Goal: Task Accomplishment & Management: Use online tool/utility

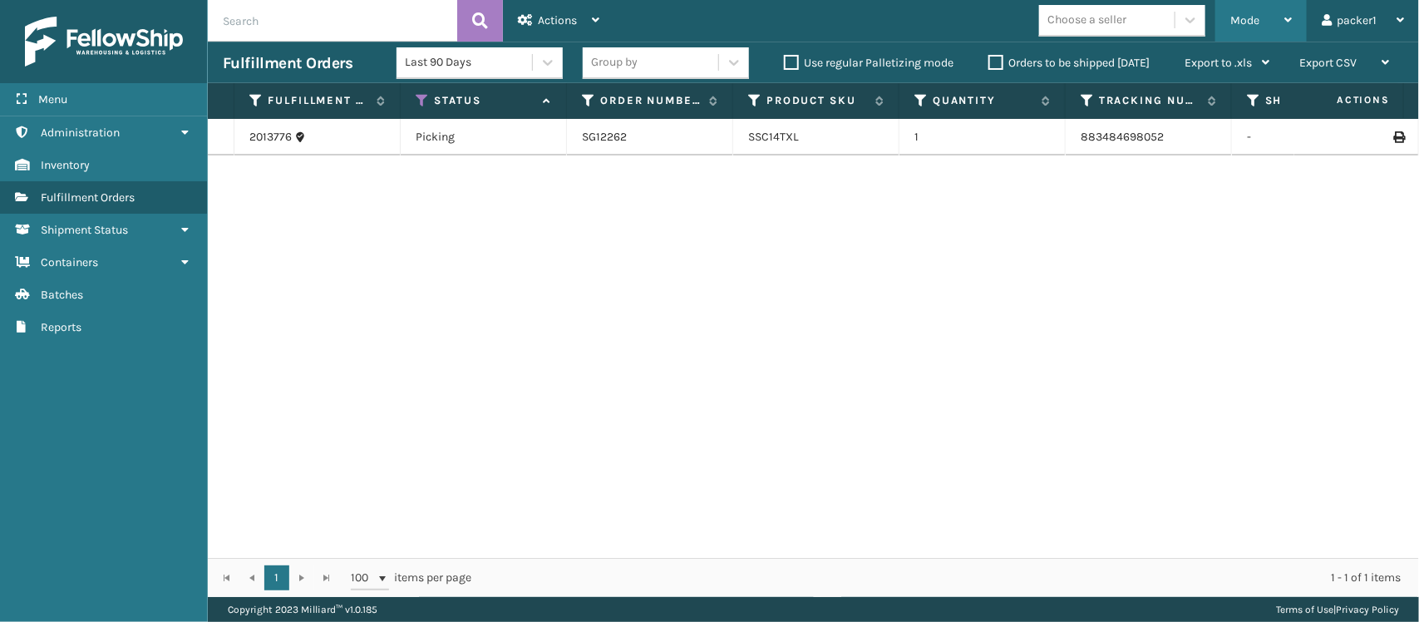
click at [1240, 25] on span "Mode" at bounding box center [1244, 20] width 29 height 14
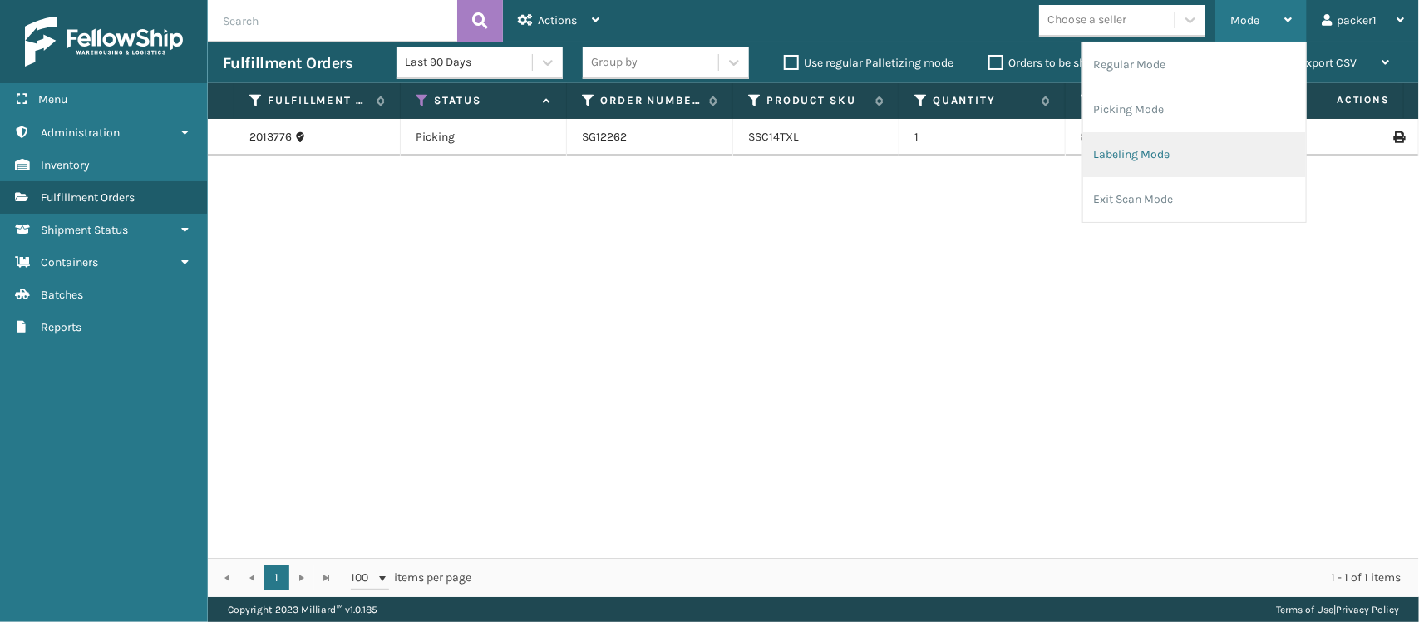
click at [1144, 150] on li "Labeling Mode" at bounding box center [1194, 154] width 223 height 45
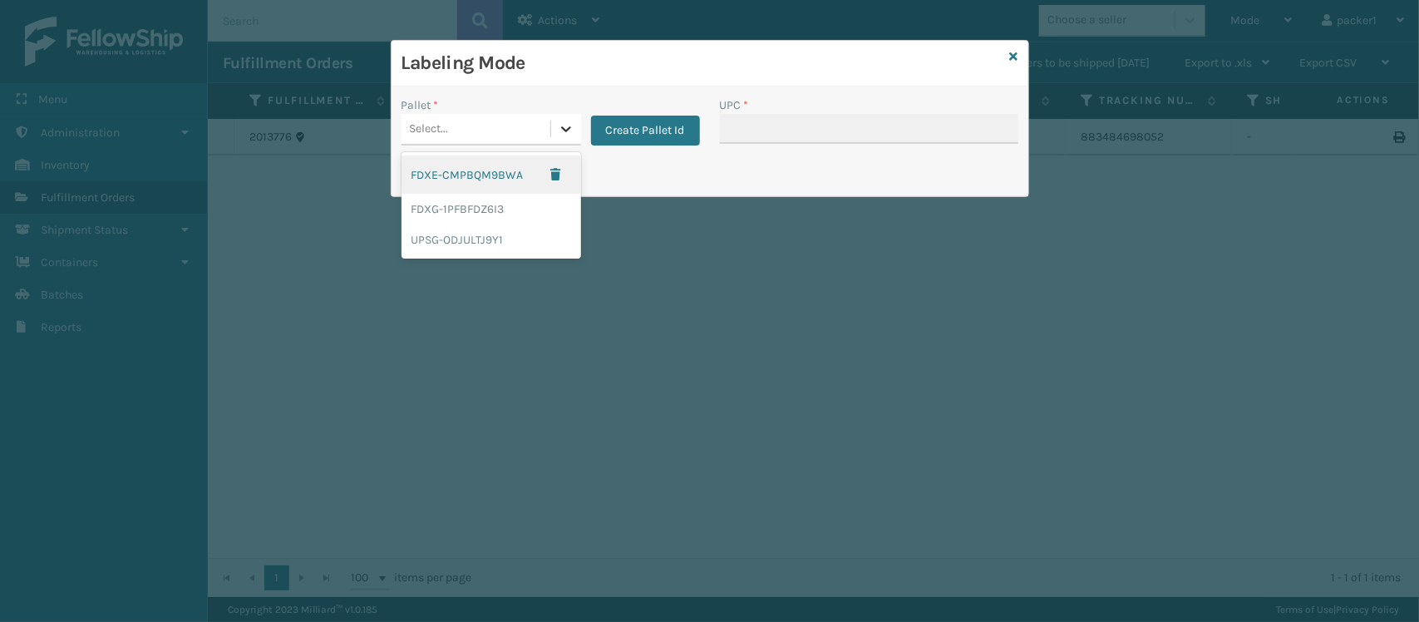
click at [565, 130] on icon at bounding box center [566, 129] width 17 height 17
click at [480, 213] on div "FDXG-1PFBFDZ6I3" at bounding box center [491, 209] width 180 height 31
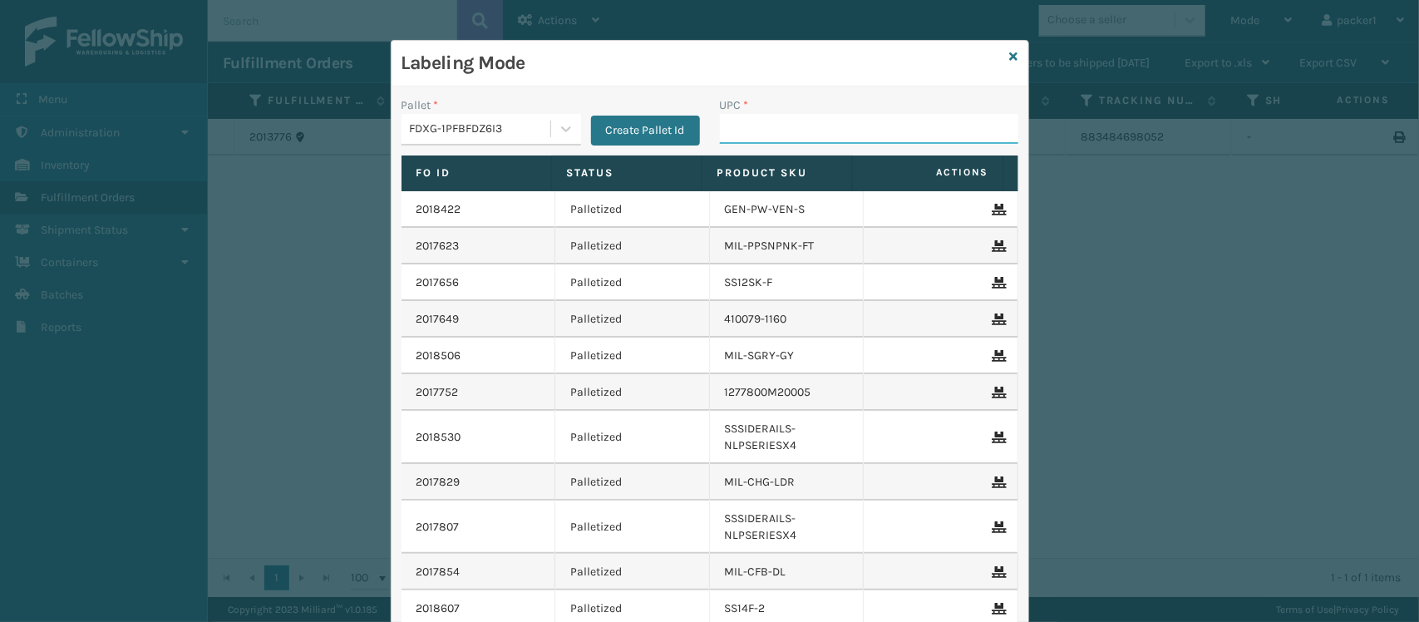
click at [724, 134] on input "UPC *" at bounding box center [869, 129] width 298 height 30
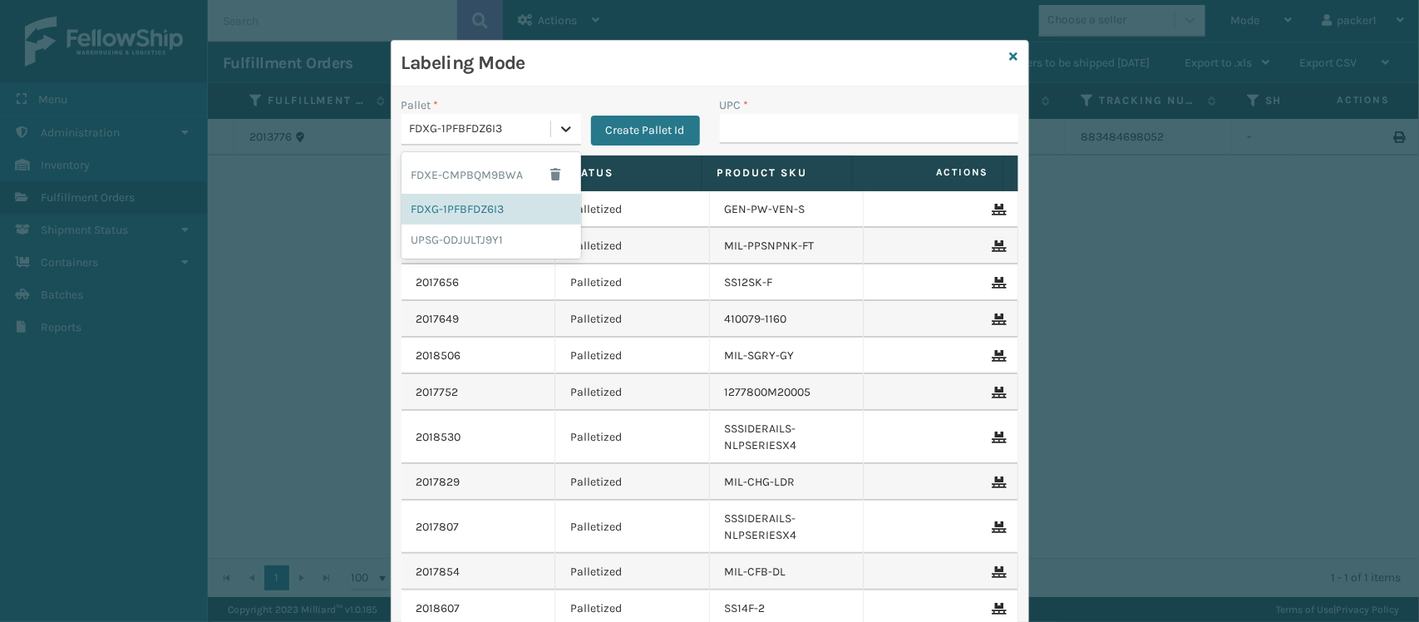
click at [568, 122] on div at bounding box center [566, 129] width 30 height 30
click at [475, 233] on div "UPSG-ODJULTJ9Y1" at bounding box center [491, 239] width 180 height 31
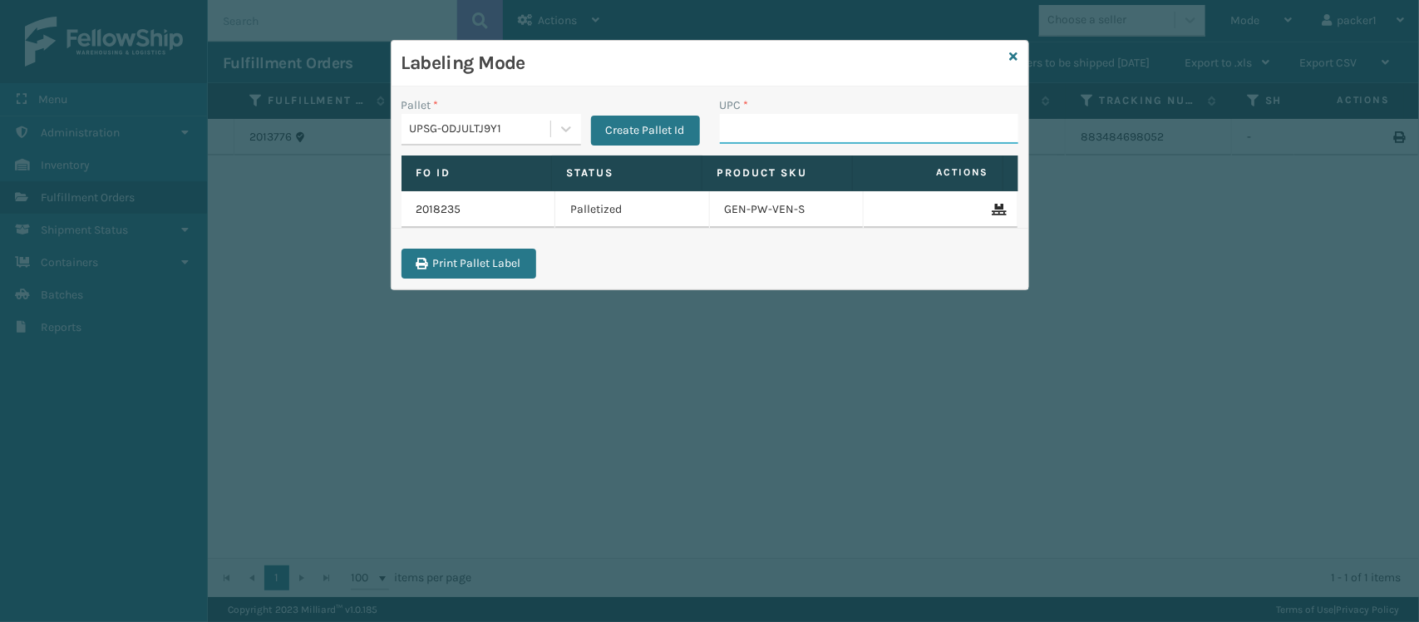
click at [731, 126] on input "UPC *" at bounding box center [869, 129] width 298 height 30
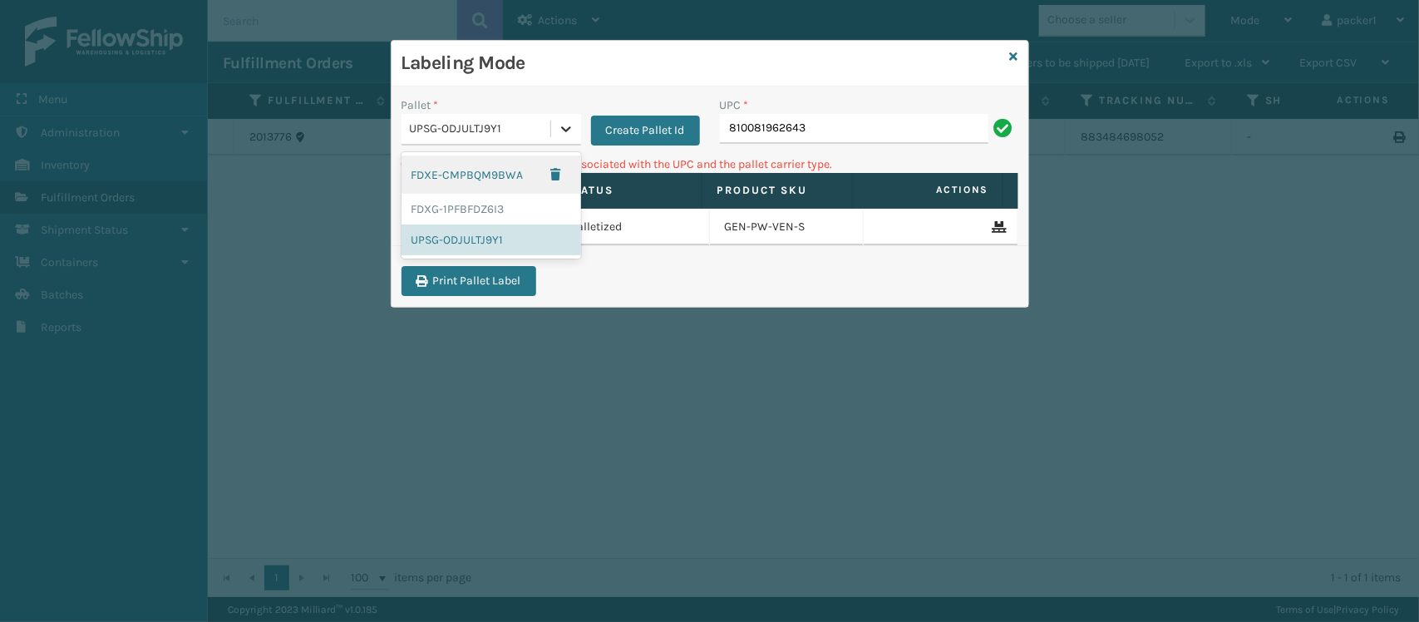
click at [568, 125] on icon at bounding box center [566, 129] width 17 height 17
click at [491, 217] on div "FDXG-1PFBFDZ6I3" at bounding box center [491, 209] width 180 height 31
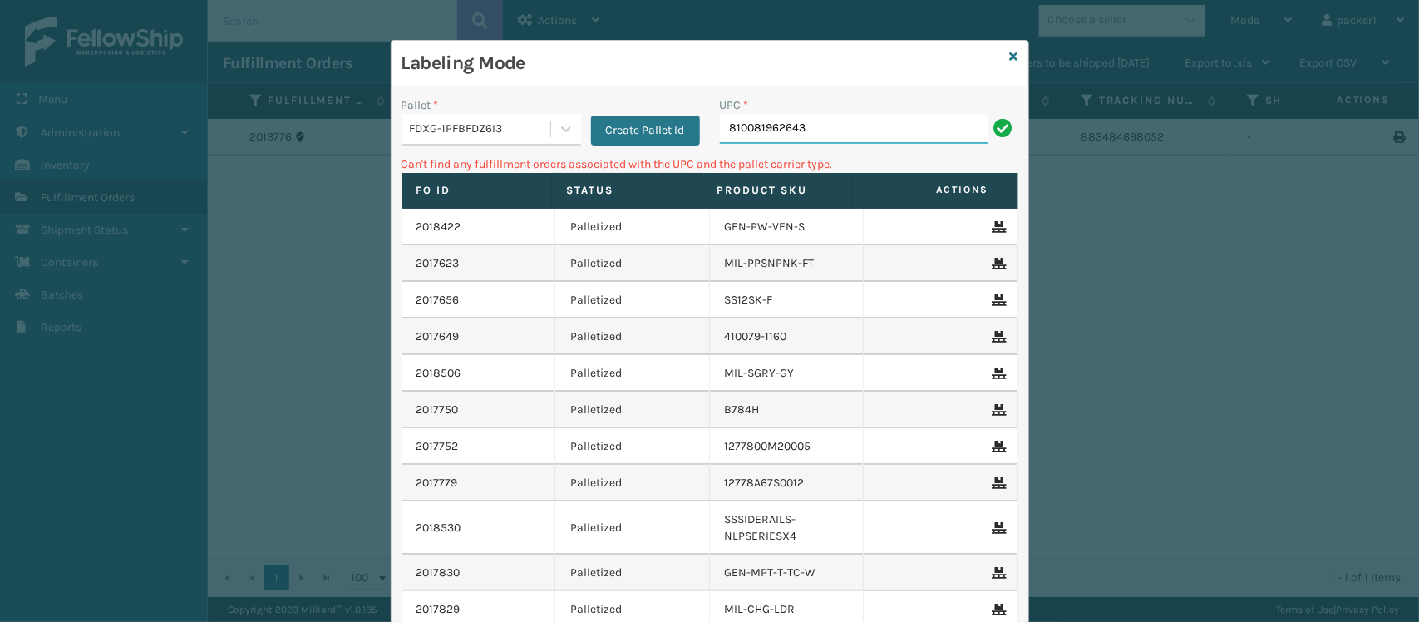
click at [829, 125] on input "810081962643" at bounding box center [854, 129] width 268 height 30
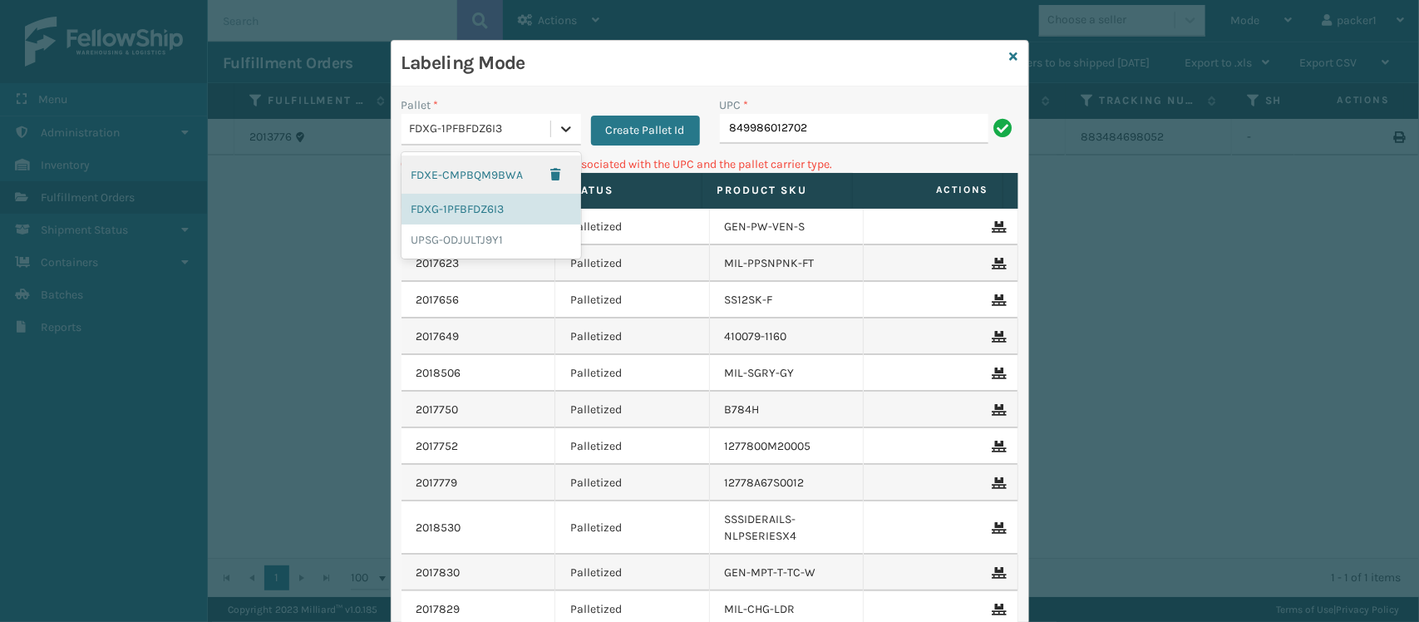
click at [561, 130] on icon at bounding box center [566, 129] width 10 height 6
click at [487, 230] on div "UPSG-ODJULTJ9Y1" at bounding box center [491, 239] width 180 height 31
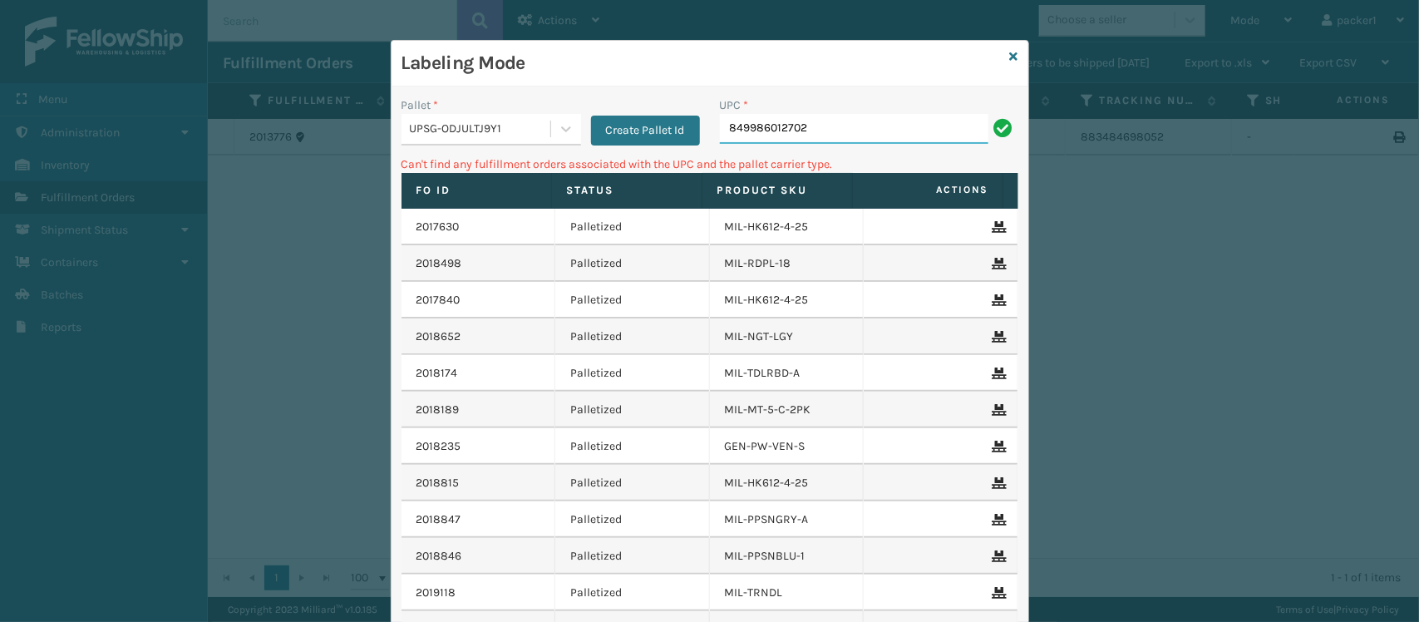
click at [817, 122] on input "849986012702" at bounding box center [854, 129] width 268 height 30
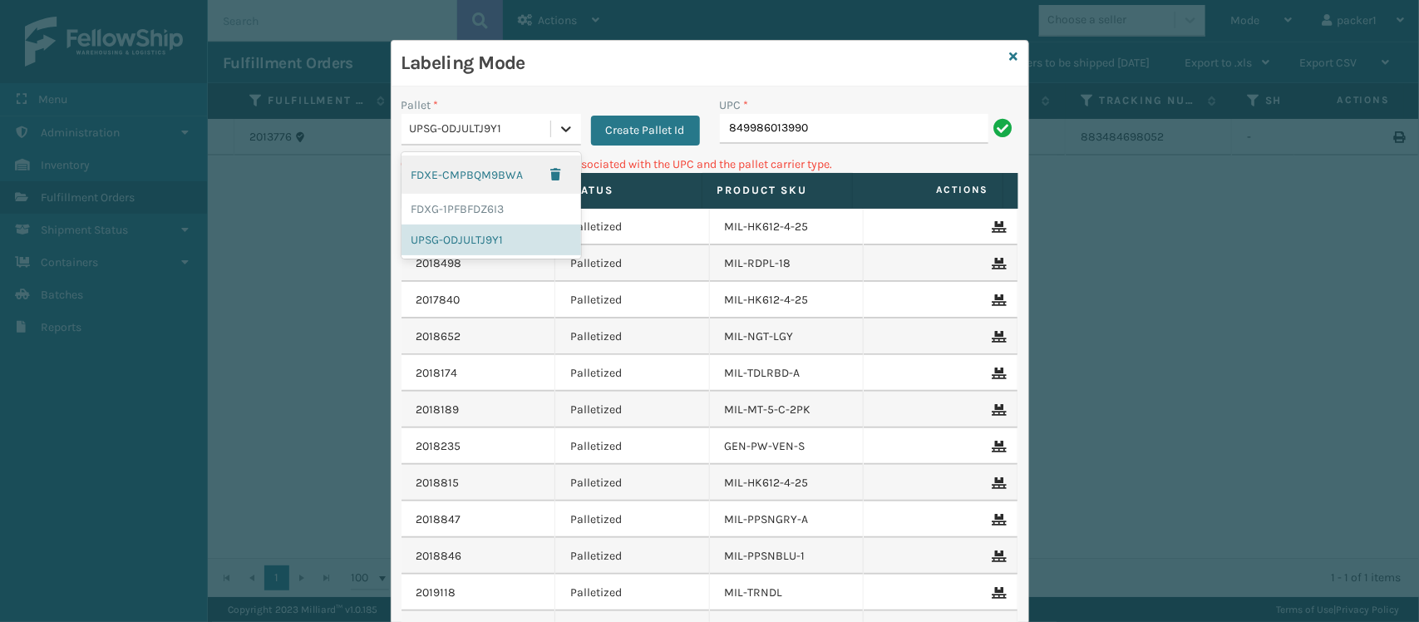
click at [559, 127] on icon at bounding box center [566, 129] width 17 height 17
click at [513, 204] on div "FDXG-1PFBFDZ6I3" at bounding box center [491, 209] width 180 height 31
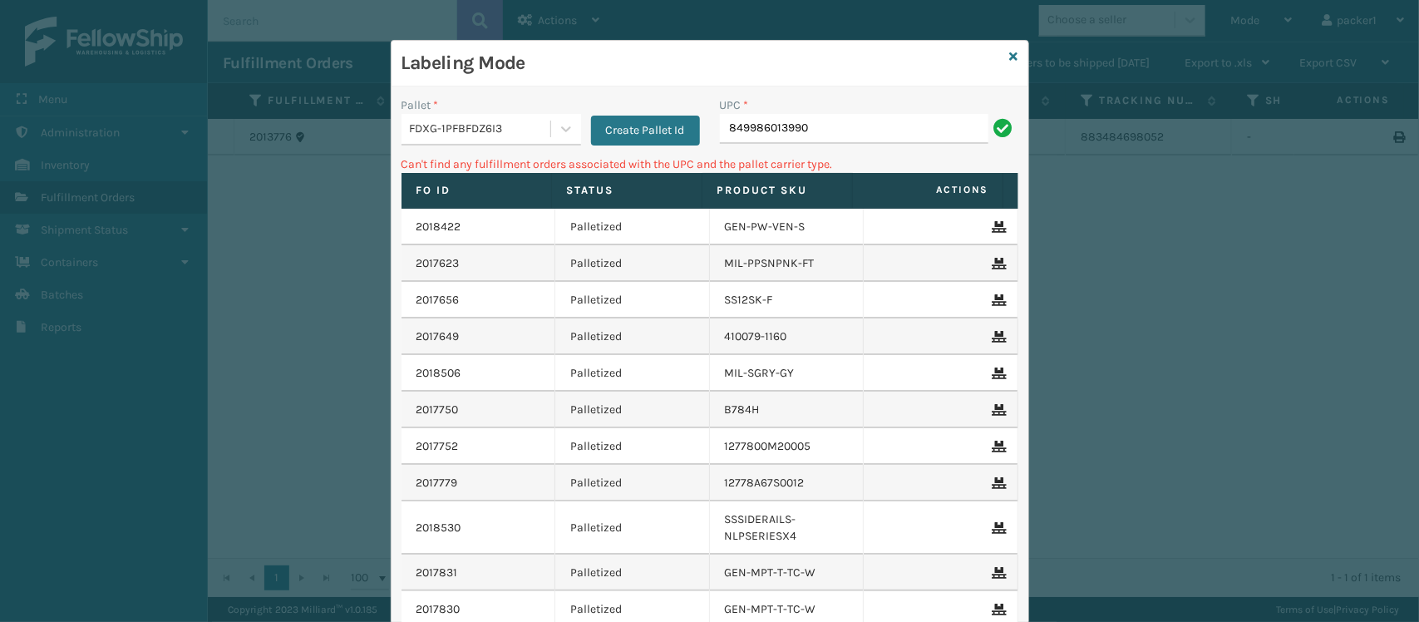
click at [834, 108] on div "UPC *" at bounding box center [869, 104] width 298 height 17
click at [834, 115] on input "849986013990" at bounding box center [854, 129] width 268 height 30
